Goal: Task Accomplishment & Management: Manage account settings

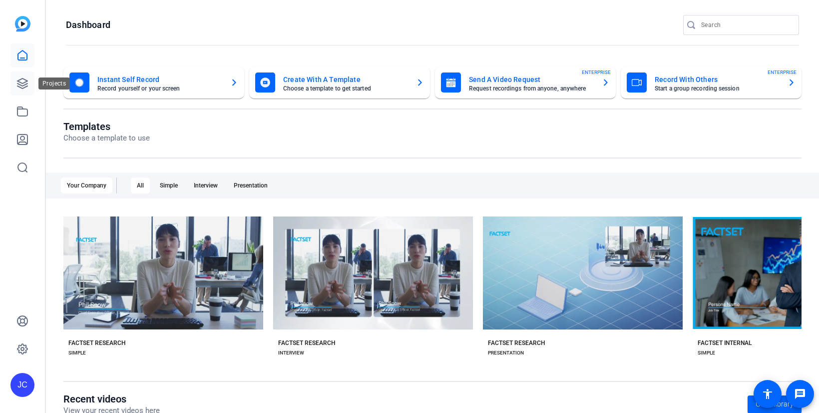
click at [21, 81] on icon at bounding box center [22, 83] width 12 height 12
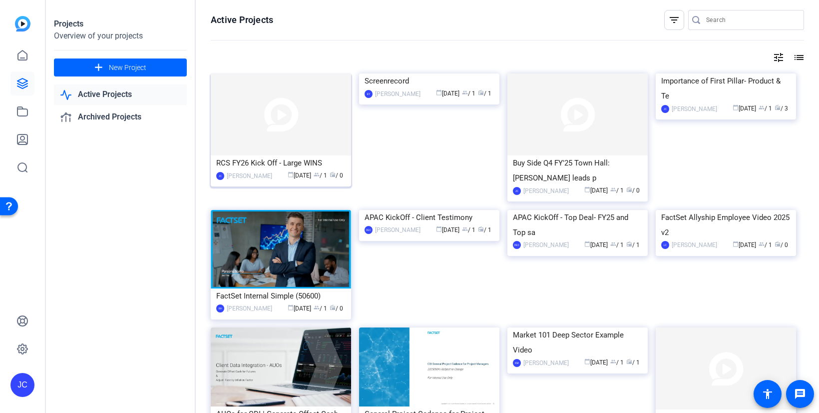
click at [308, 168] on div "RCS FY26 Kick Off - Large WINS" at bounding box center [280, 162] width 129 height 15
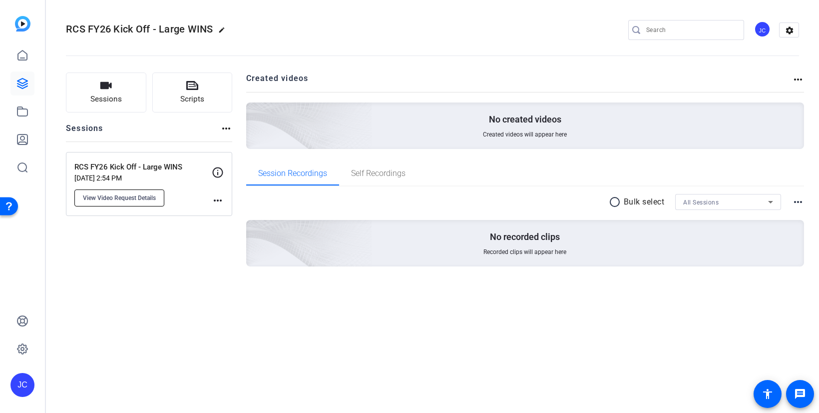
click at [119, 194] on span "View Video Request Details" at bounding box center [119, 198] width 73 height 8
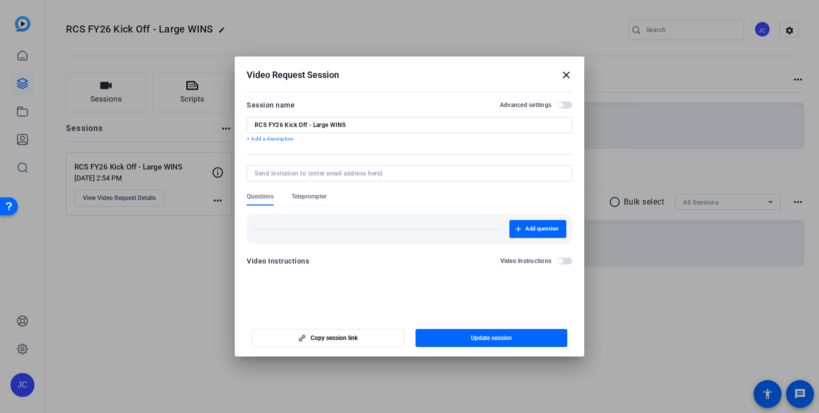
click at [562, 107] on span "button" at bounding box center [564, 104] width 15 height 7
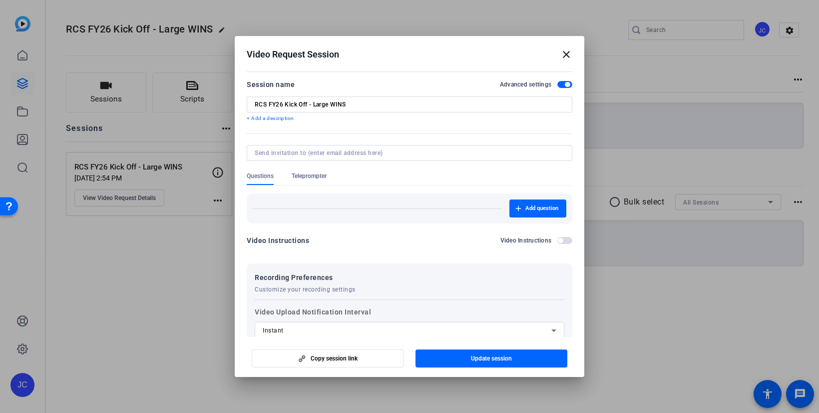
scroll to position [130, 0]
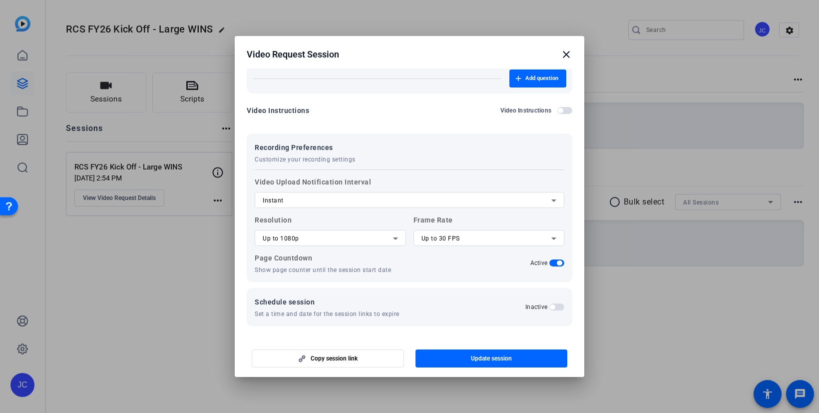
click at [513, 316] on div "Schedule session Set a time and date for the session links to expire Inactive" at bounding box center [410, 307] width 310 height 22
click at [423, 272] on div "Page Countdown Show page counter until the session start date Active" at bounding box center [410, 263] width 310 height 22
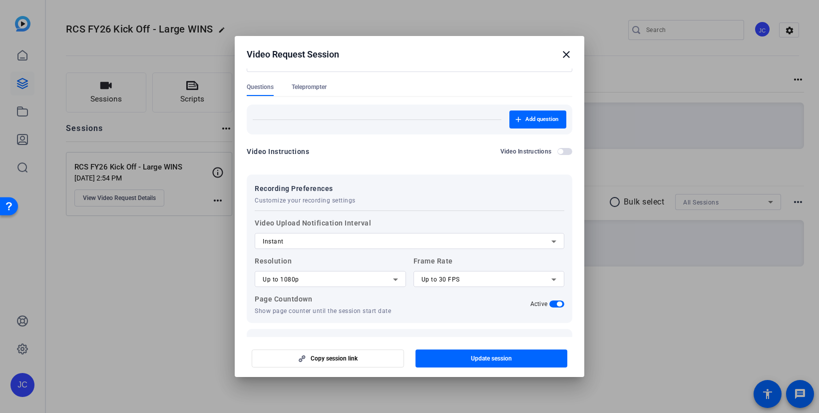
scroll to position [86, 0]
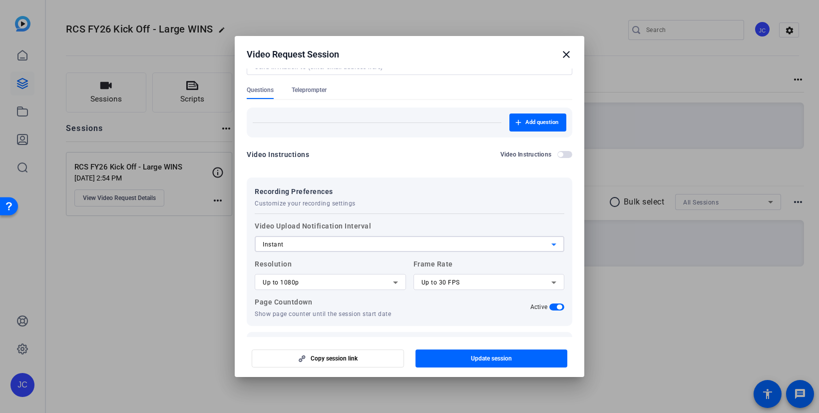
click at [436, 244] on div "Instant" at bounding box center [407, 244] width 289 height 12
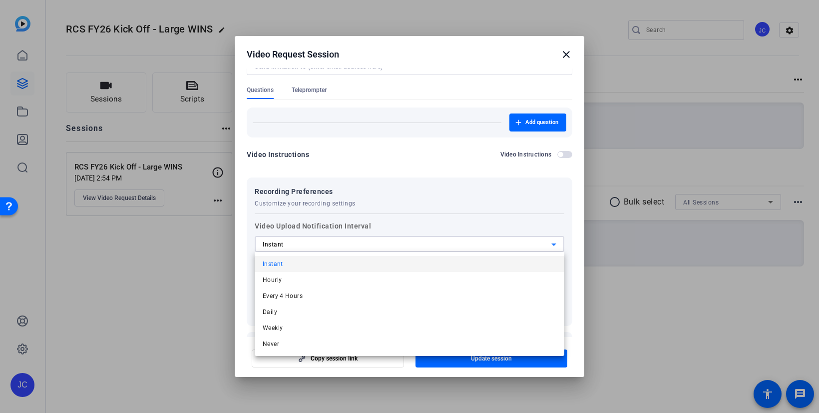
click at [444, 217] on div at bounding box center [409, 206] width 819 height 413
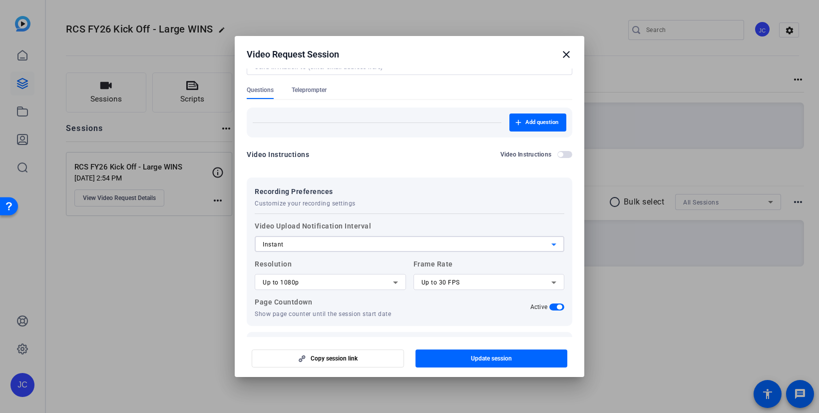
click at [428, 239] on div "Instant" at bounding box center [407, 244] width 289 height 12
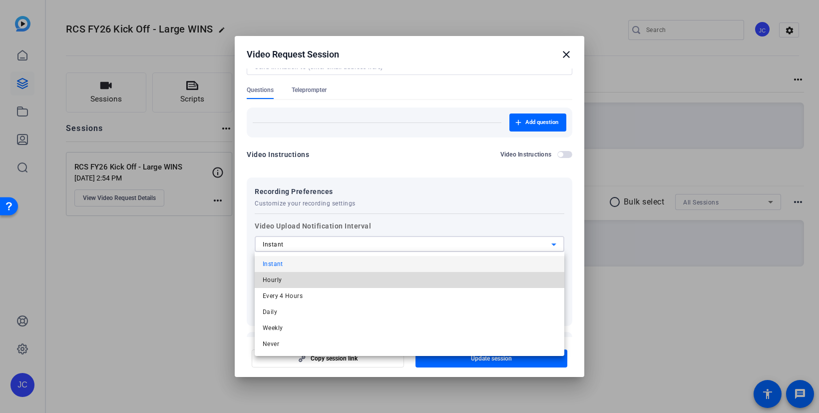
click at [392, 277] on mat-option "Hourly" at bounding box center [410, 280] width 310 height 16
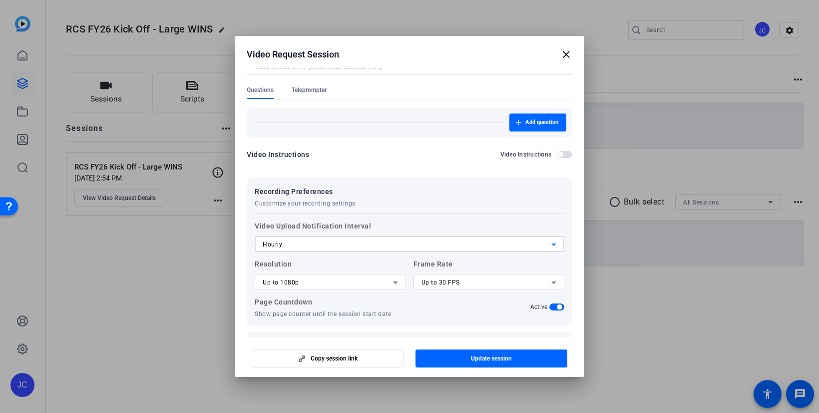
click at [404, 245] on div "Hourly" at bounding box center [407, 244] width 289 height 12
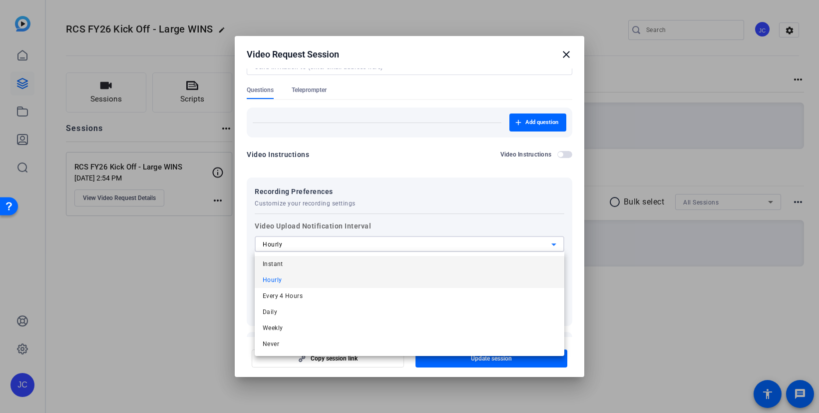
click at [386, 269] on mat-option "Instant" at bounding box center [410, 264] width 310 height 16
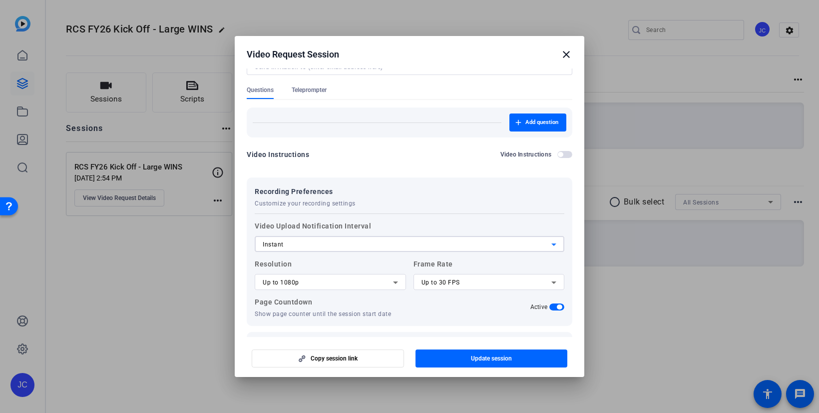
click at [421, 208] on div "Recording Preferences Customize your recording settings Video Upload Notificati…" at bounding box center [410, 251] width 326 height 148
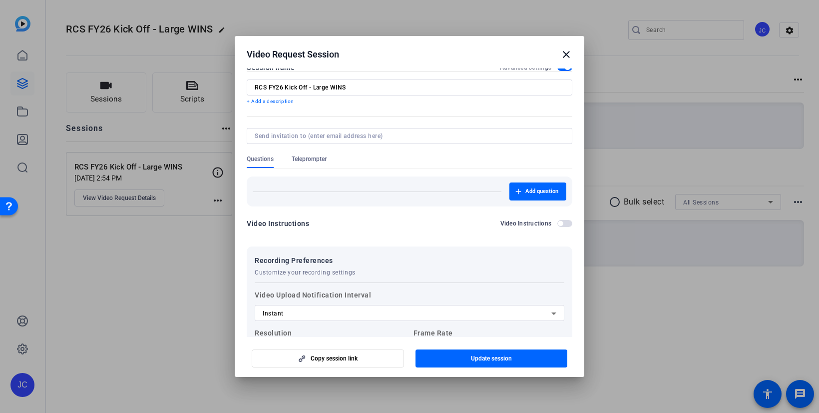
scroll to position [0, 0]
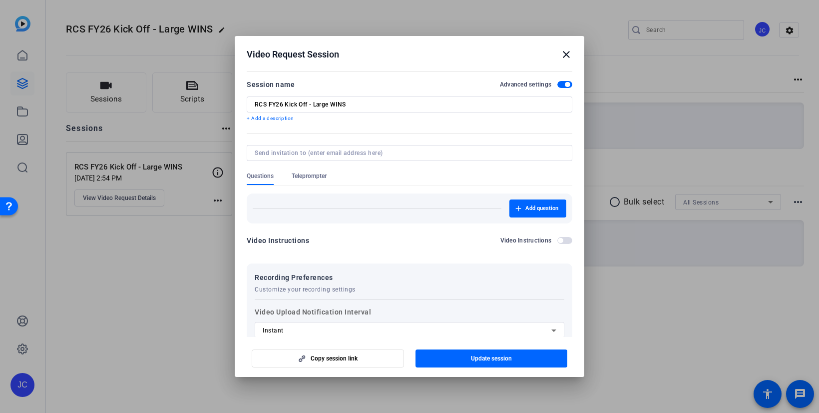
click at [562, 237] on span "button" at bounding box center [564, 240] width 15 height 7
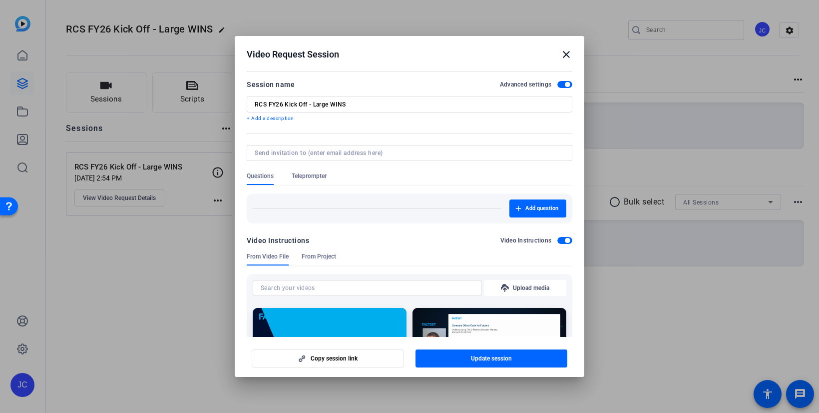
click at [563, 237] on span "button" at bounding box center [564, 240] width 15 height 7
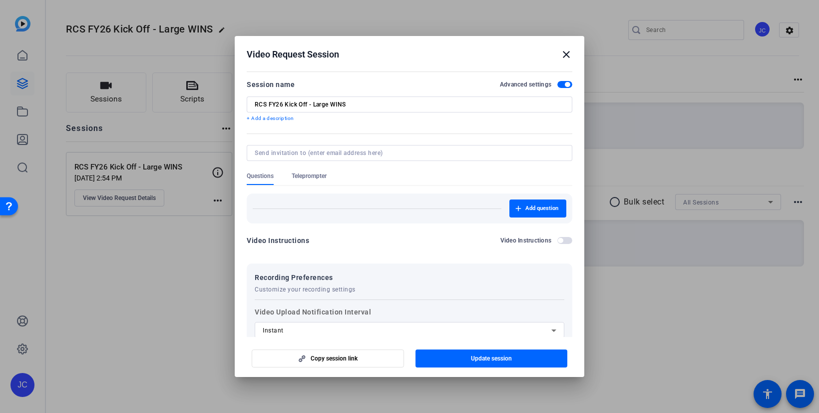
click at [311, 178] on span "Teleprompter" at bounding box center [309, 176] width 35 height 8
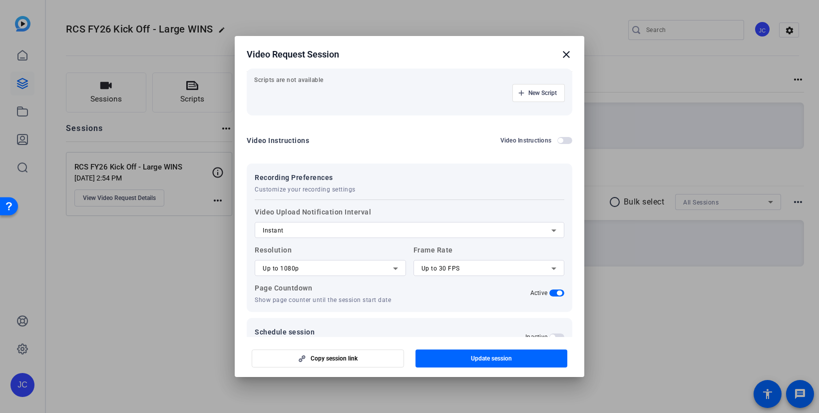
scroll to position [155, 0]
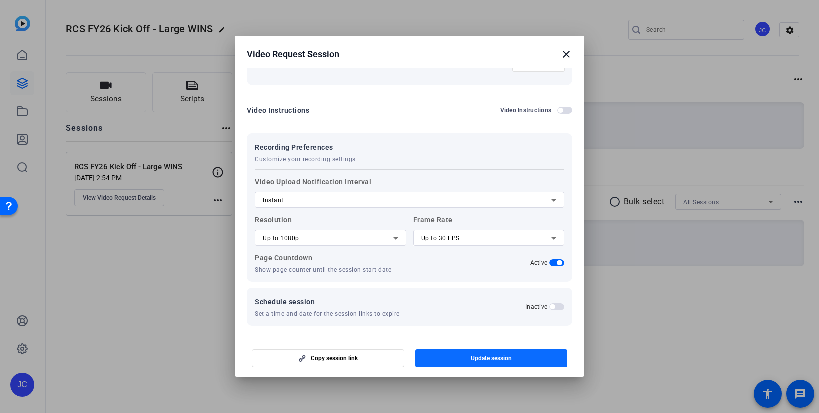
click at [481, 359] on span "Update session" at bounding box center [491, 358] width 41 height 8
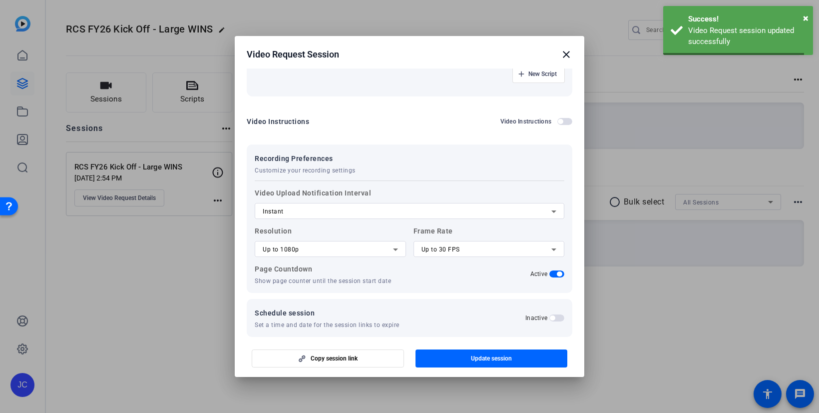
scroll to position [0, 0]
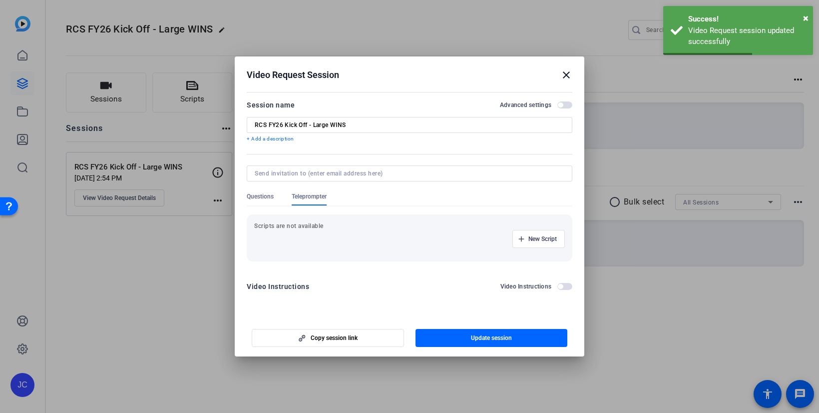
click at [266, 190] on div at bounding box center [410, 186] width 326 height 11
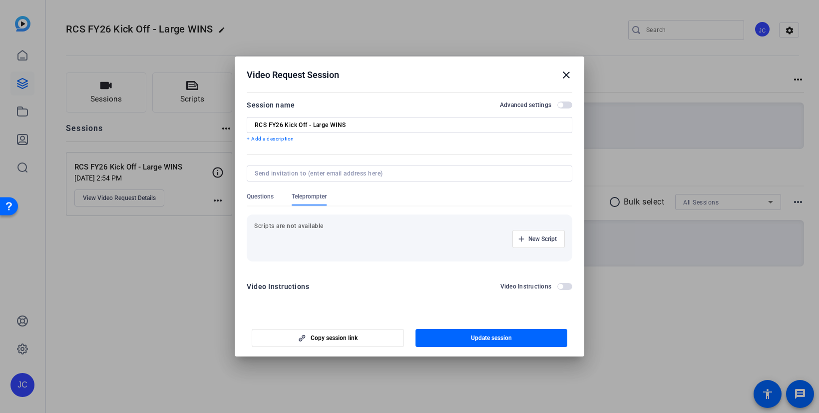
click at [566, 72] on mat-icon "close" at bounding box center [566, 75] width 12 height 12
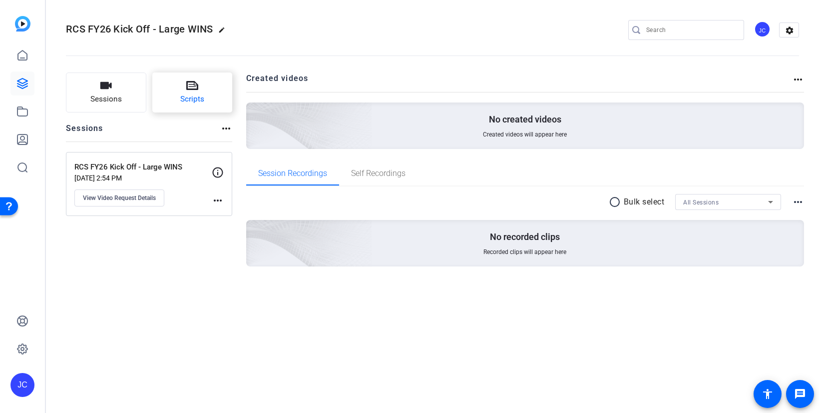
click at [183, 95] on span "Scripts" at bounding box center [192, 98] width 24 height 11
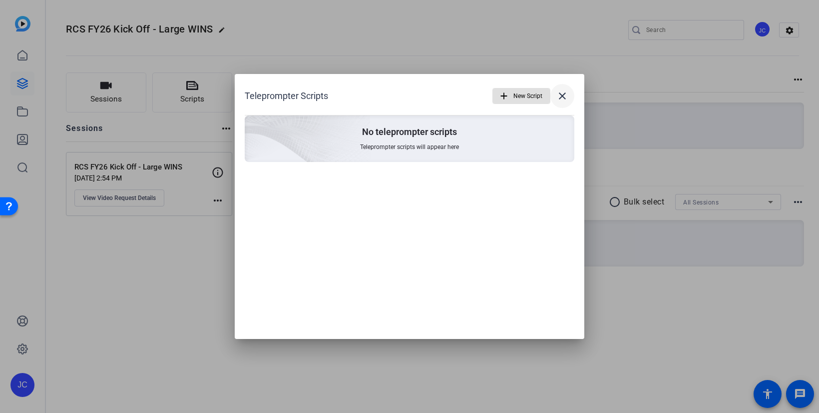
click at [562, 94] on mat-icon "close" at bounding box center [562, 96] width 12 height 12
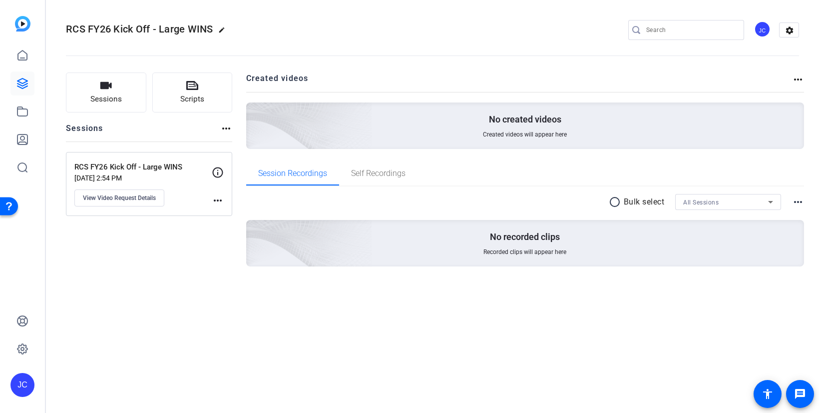
click at [229, 125] on mat-icon "more_horiz" at bounding box center [226, 128] width 12 height 12
click at [793, 83] on div at bounding box center [409, 206] width 819 height 413
click at [800, 74] on mat-icon "more_horiz" at bounding box center [798, 79] width 12 height 12
click at [801, 202] on div at bounding box center [409, 206] width 819 height 413
click at [796, 202] on mat-icon "more_horiz" at bounding box center [798, 202] width 12 height 12
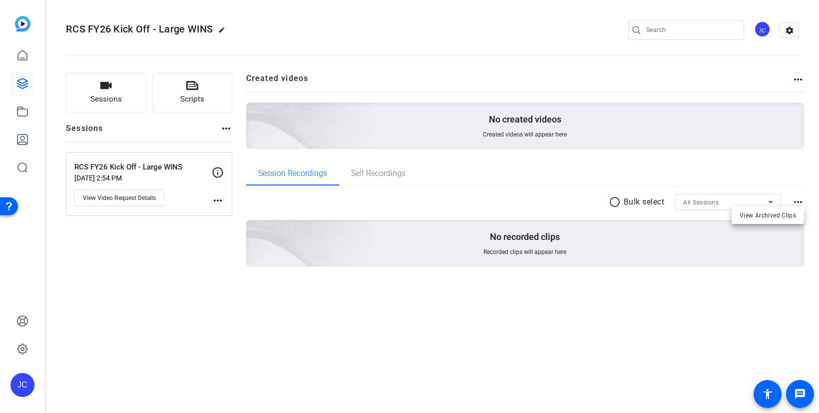
click at [789, 31] on div at bounding box center [409, 206] width 819 height 413
click at [794, 28] on mat-icon "settings" at bounding box center [790, 30] width 20 height 15
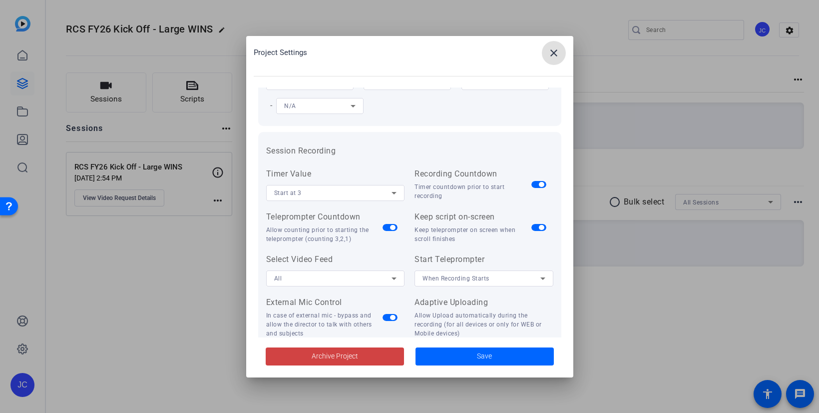
scroll to position [46, 0]
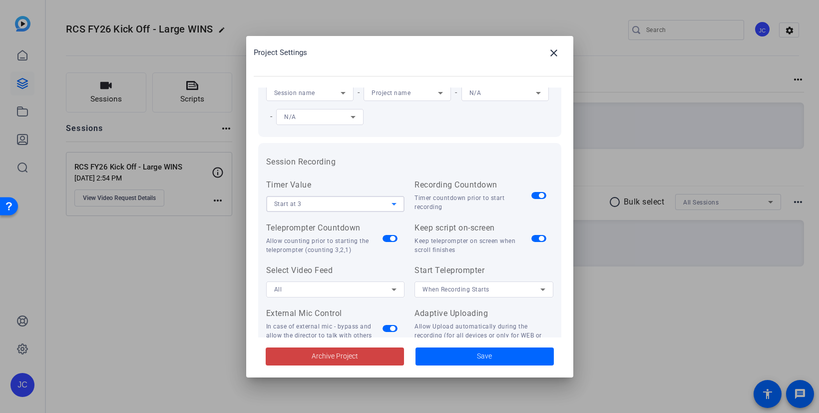
click at [391, 205] on icon at bounding box center [394, 204] width 12 height 12
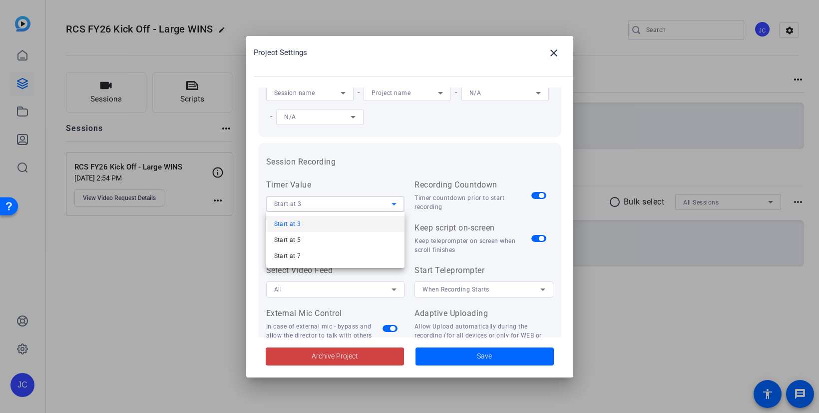
click at [397, 172] on div at bounding box center [409, 206] width 819 height 413
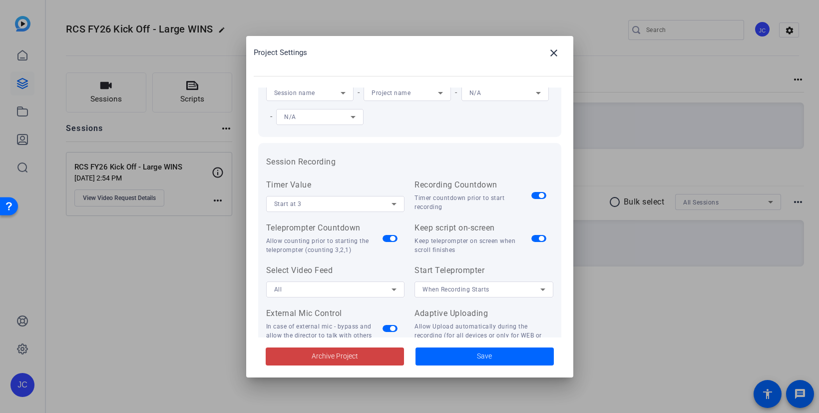
scroll to position [0, 0]
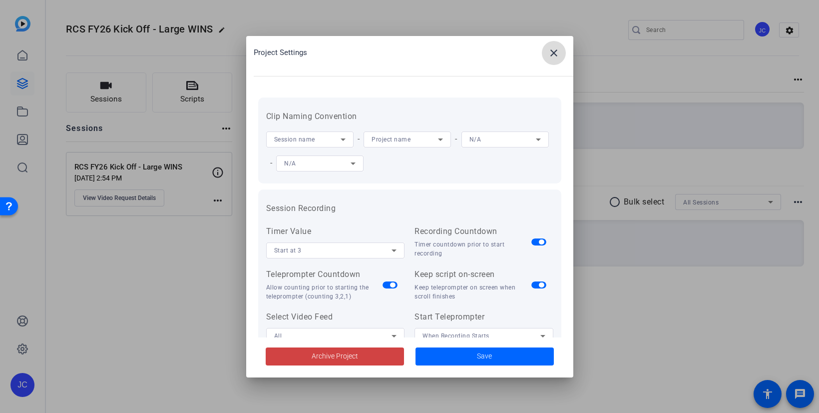
click at [549, 49] on mat-icon "close" at bounding box center [554, 53] width 12 height 12
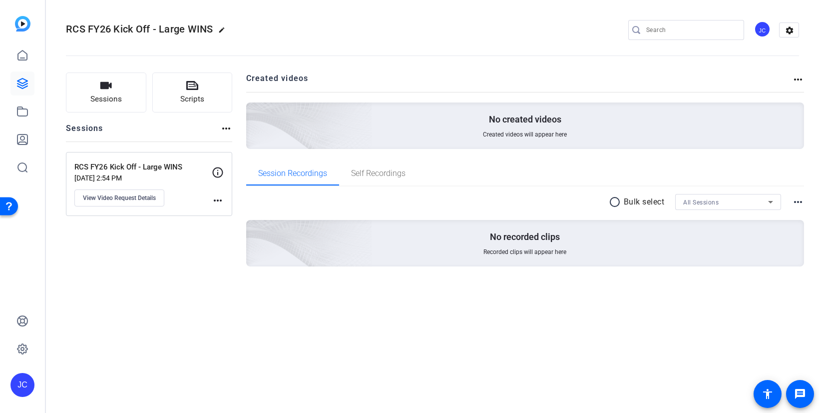
click at [216, 198] on mat-icon "more_horiz" at bounding box center [218, 200] width 12 height 12
click at [218, 171] on div at bounding box center [409, 206] width 819 height 413
click at [218, 171] on icon at bounding box center [218, 172] width 12 height 12
click at [224, 122] on mat-icon "more_horiz" at bounding box center [226, 128] width 12 height 12
click at [180, 31] on div at bounding box center [409, 206] width 819 height 413
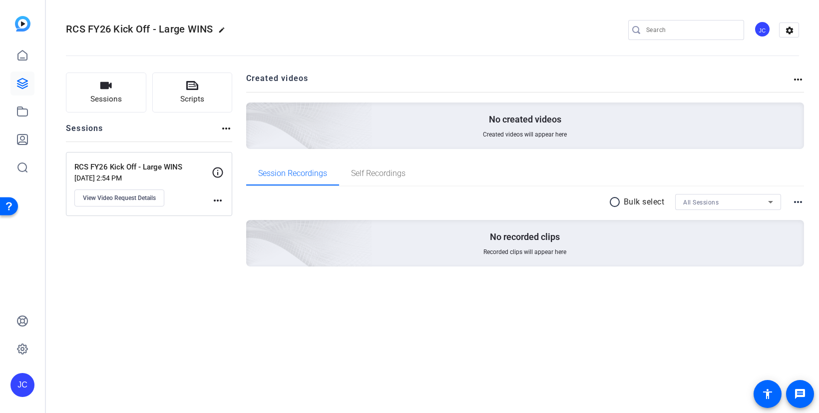
click at [765, 199] on icon at bounding box center [771, 202] width 12 height 12
click at [741, 240] on span "RCS FY26 Kick Off - Large WINS" at bounding box center [728, 238] width 90 height 12
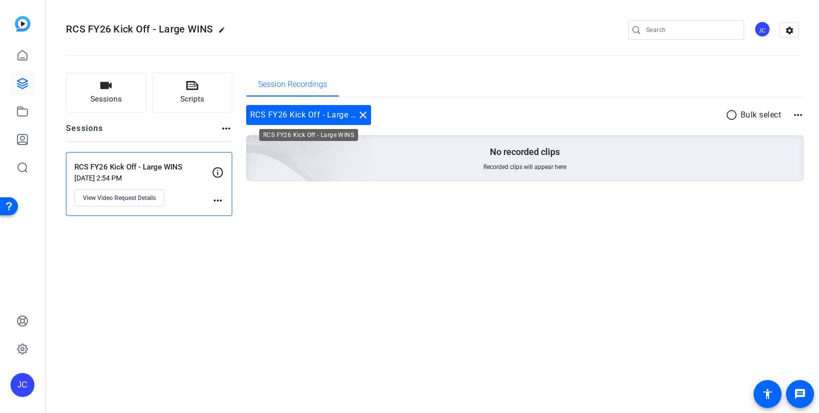
click at [370, 115] on div "RCS FY26 Kick Off - Large WINS close" at bounding box center [308, 115] width 125 height 20
click at [364, 113] on mat-icon "close" at bounding box center [363, 115] width 12 height 12
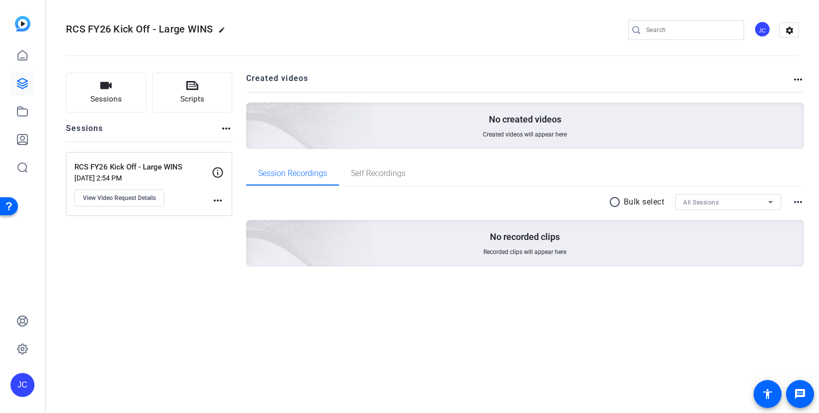
click at [144, 182] on div "RCS FY26 Kick Off - Large WINS [DATE] 2:54 PM View Video Request Details" at bounding box center [142, 183] width 137 height 45
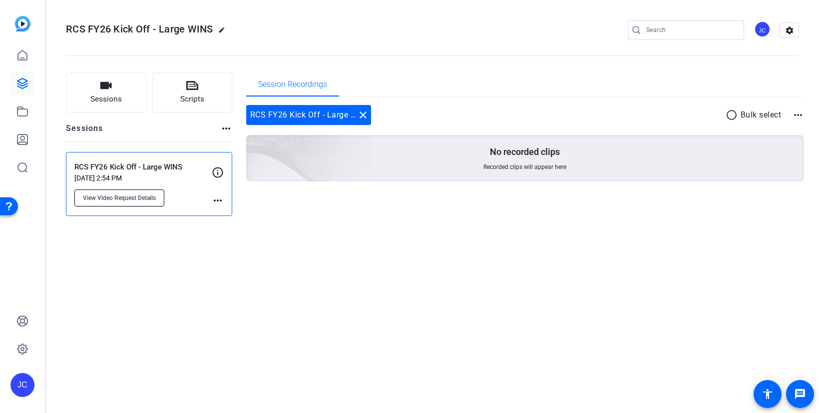
click at [139, 199] on span "View Video Request Details" at bounding box center [119, 198] width 73 height 8
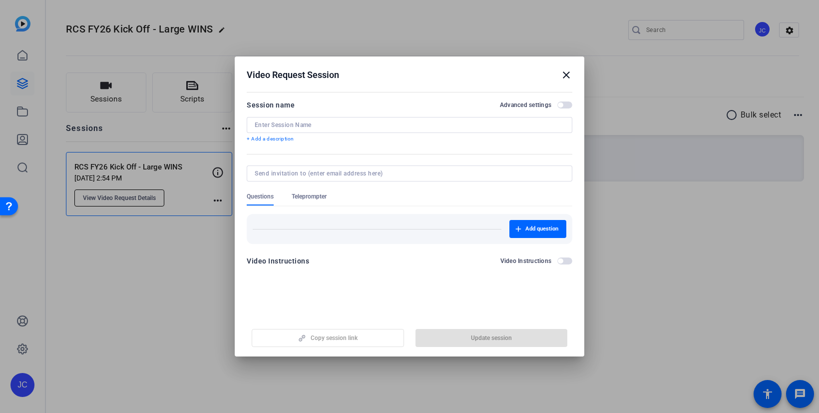
type input "RCS FY26 Kick Off - Large WINS"
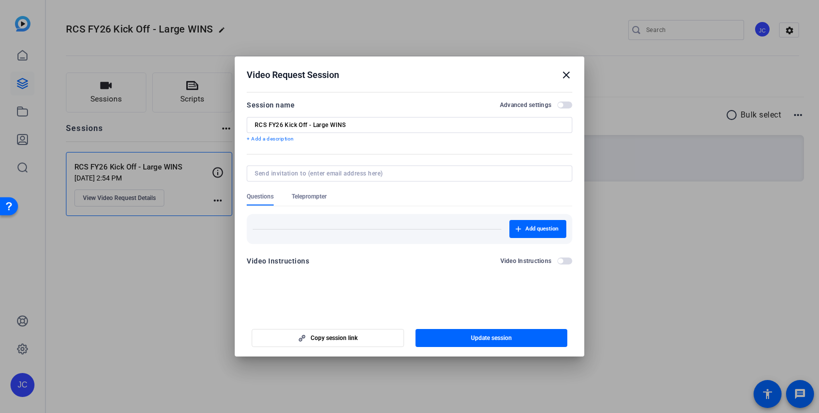
click at [330, 166] on div at bounding box center [410, 173] width 310 height 16
click at [563, 104] on span "button" at bounding box center [564, 104] width 15 height 7
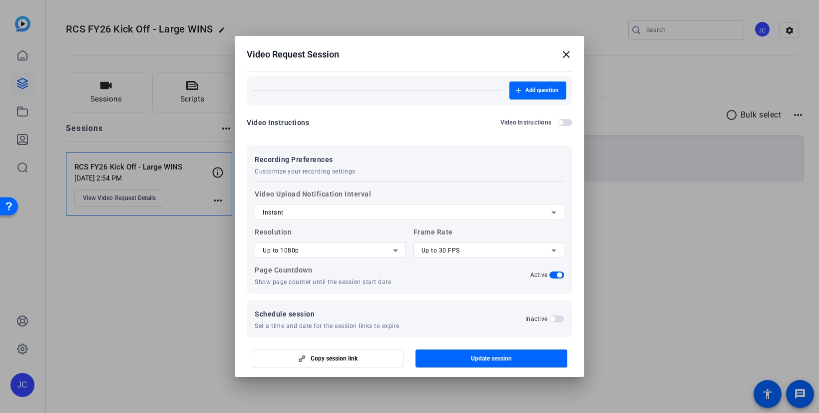
scroll to position [130, 0]
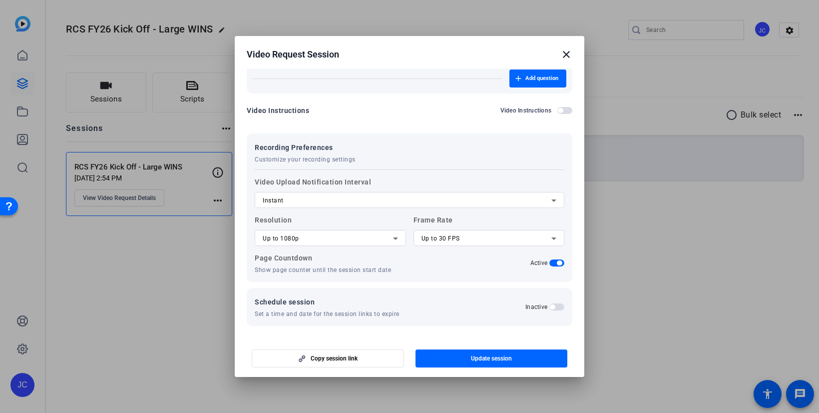
click at [394, 308] on div "Schedule session Set a time and date for the session links to expire" at bounding box center [327, 307] width 145 height 22
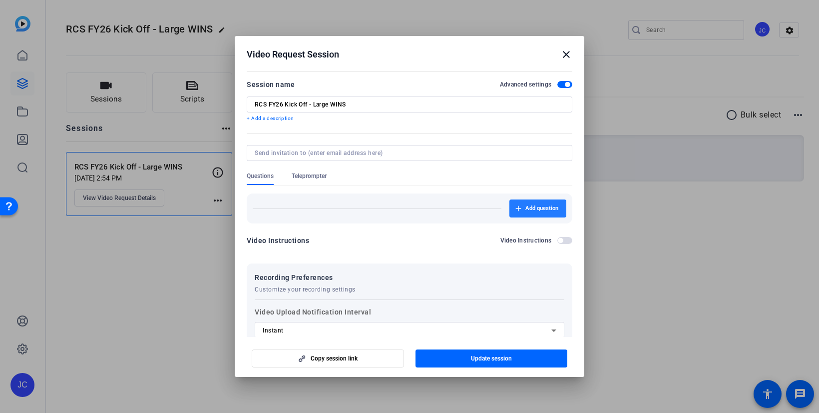
click at [537, 208] on span "Add question" at bounding box center [541, 208] width 33 height 8
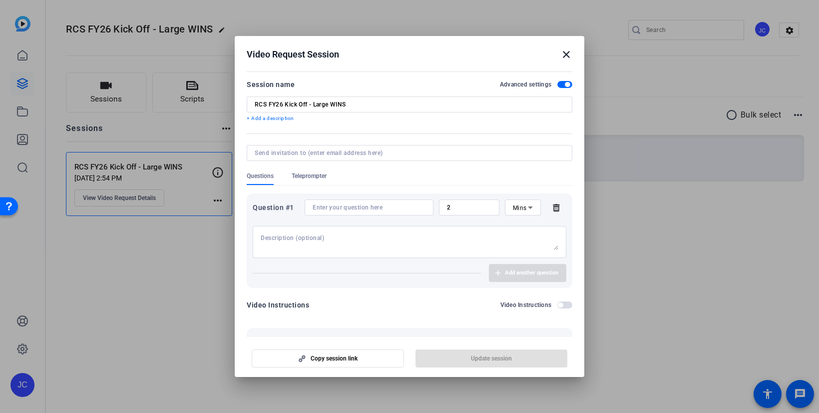
click at [566, 52] on mat-icon "close" at bounding box center [566, 54] width 12 height 12
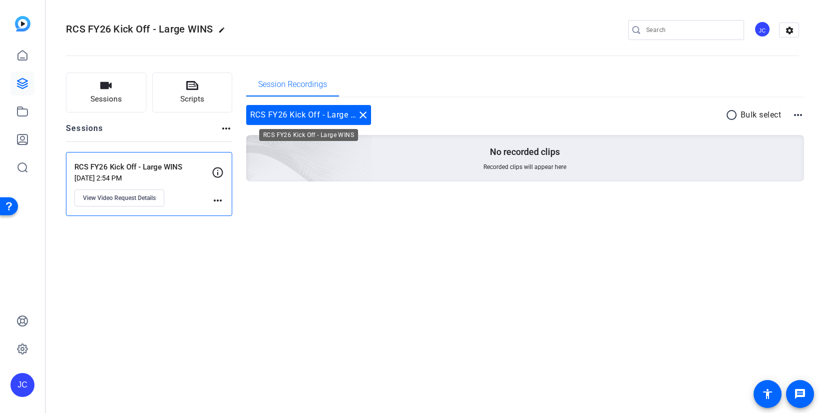
click at [363, 115] on mat-icon "close" at bounding box center [363, 115] width 12 height 12
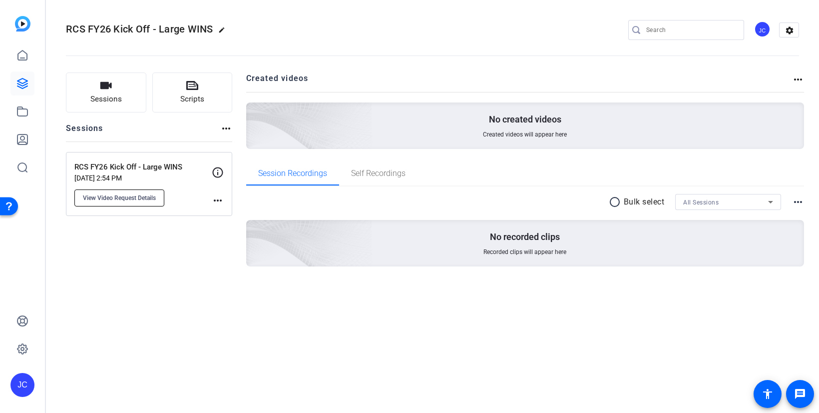
click at [144, 198] on span "View Video Request Details" at bounding box center [119, 198] width 73 height 8
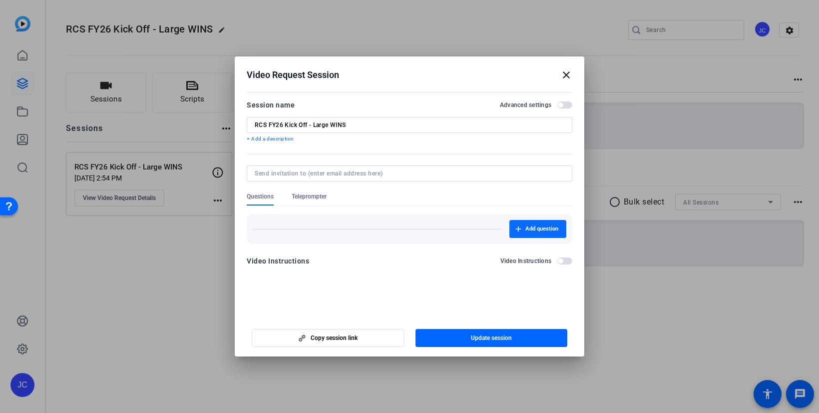
click at [547, 230] on span "Add question" at bounding box center [541, 229] width 33 height 8
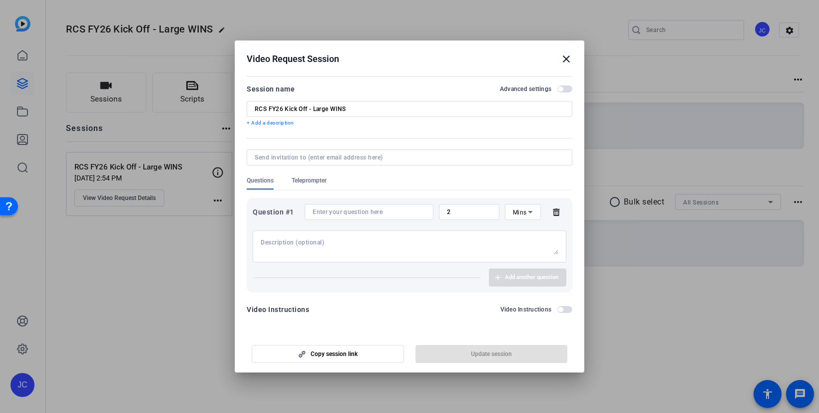
click at [381, 217] on div at bounding box center [369, 212] width 113 height 16
paste input "large wins"
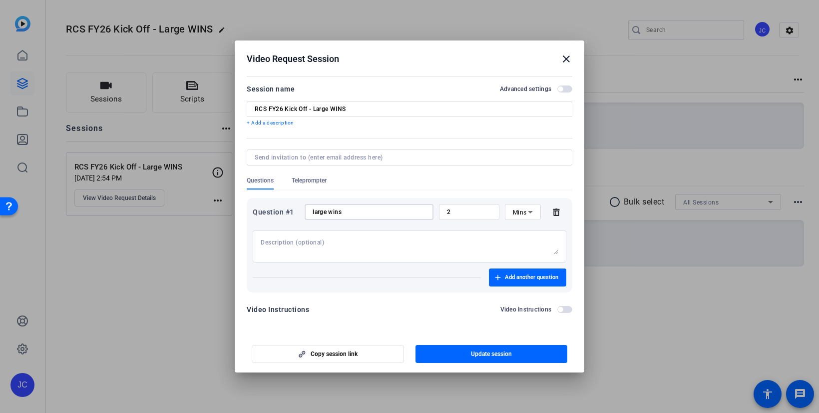
click at [315, 211] on input "large wins" at bounding box center [369, 212] width 113 height 8
click at [333, 210] on input "Large wins" at bounding box center [369, 212] width 113 height 8
type input "Large Wins"
click at [374, 190] on div "Questions Teleprompter" at bounding box center [410, 183] width 326 height 14
click at [487, 351] on span "Update session" at bounding box center [491, 354] width 41 height 8
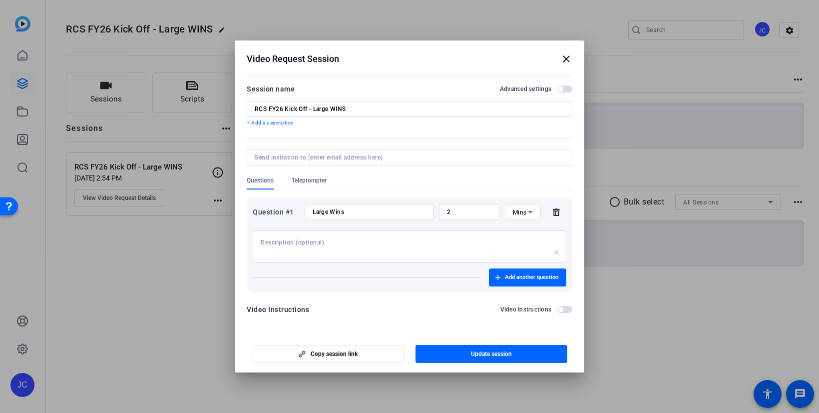
click at [566, 59] on mat-icon "close" at bounding box center [566, 59] width 12 height 12
